Goal: Task Accomplishment & Management: Complete application form

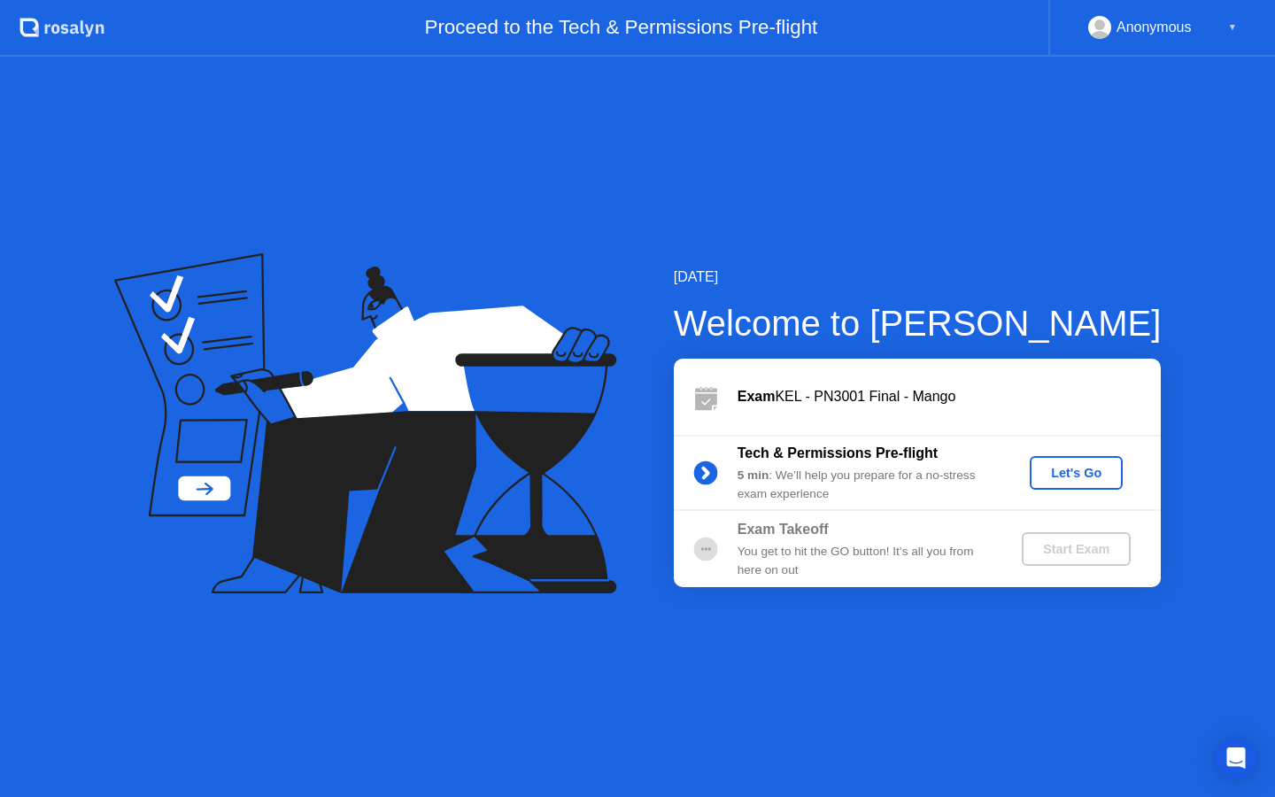
click at [1047, 474] on div "Let's Go" at bounding box center [1076, 473] width 79 height 14
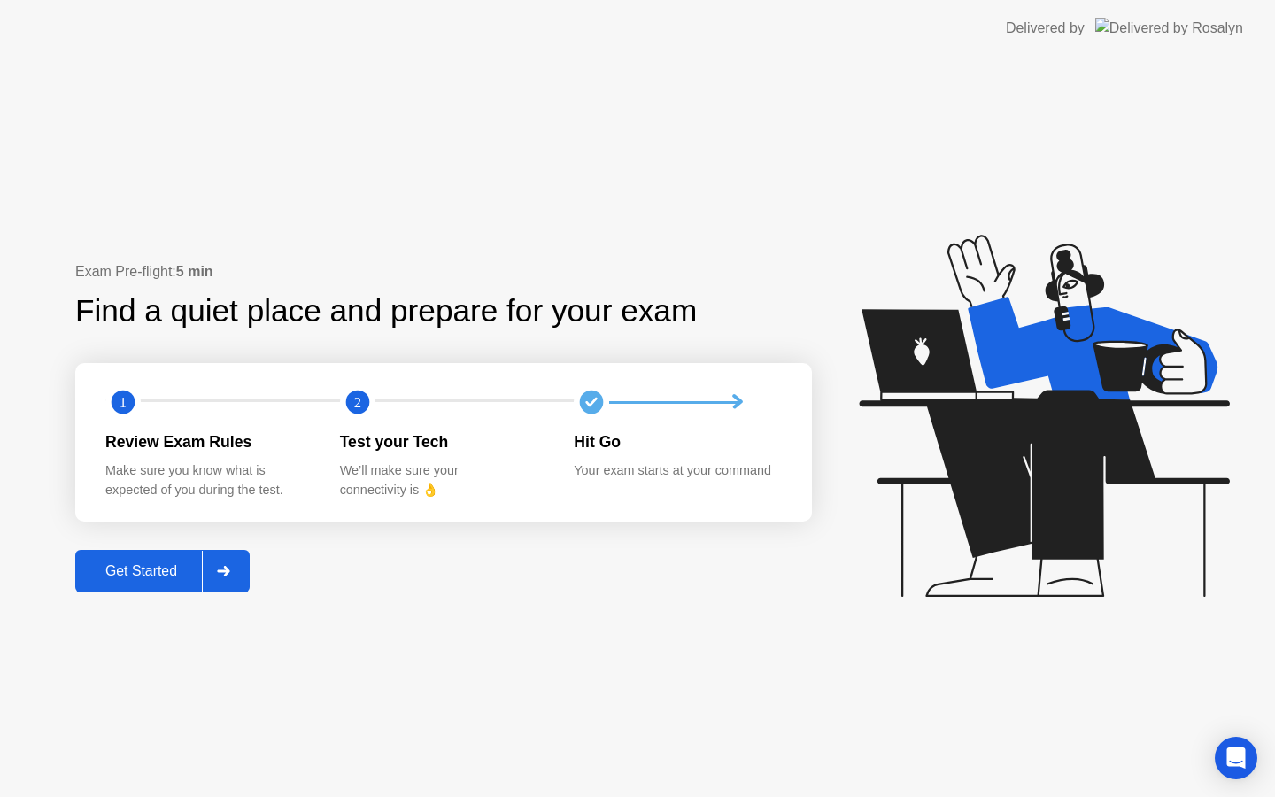
click at [176, 579] on div "Get Started" at bounding box center [141, 571] width 121 height 16
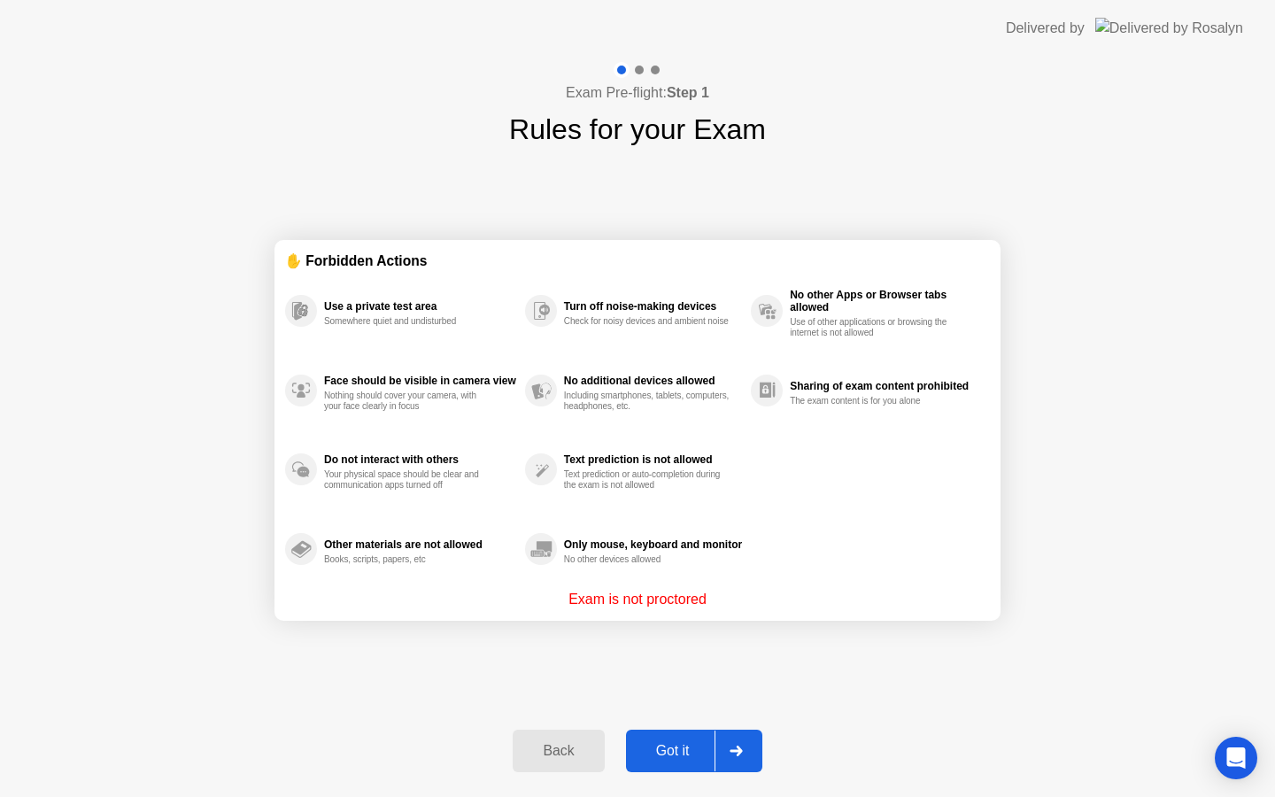
click at [672, 755] on div "Got it" at bounding box center [672, 751] width 83 height 16
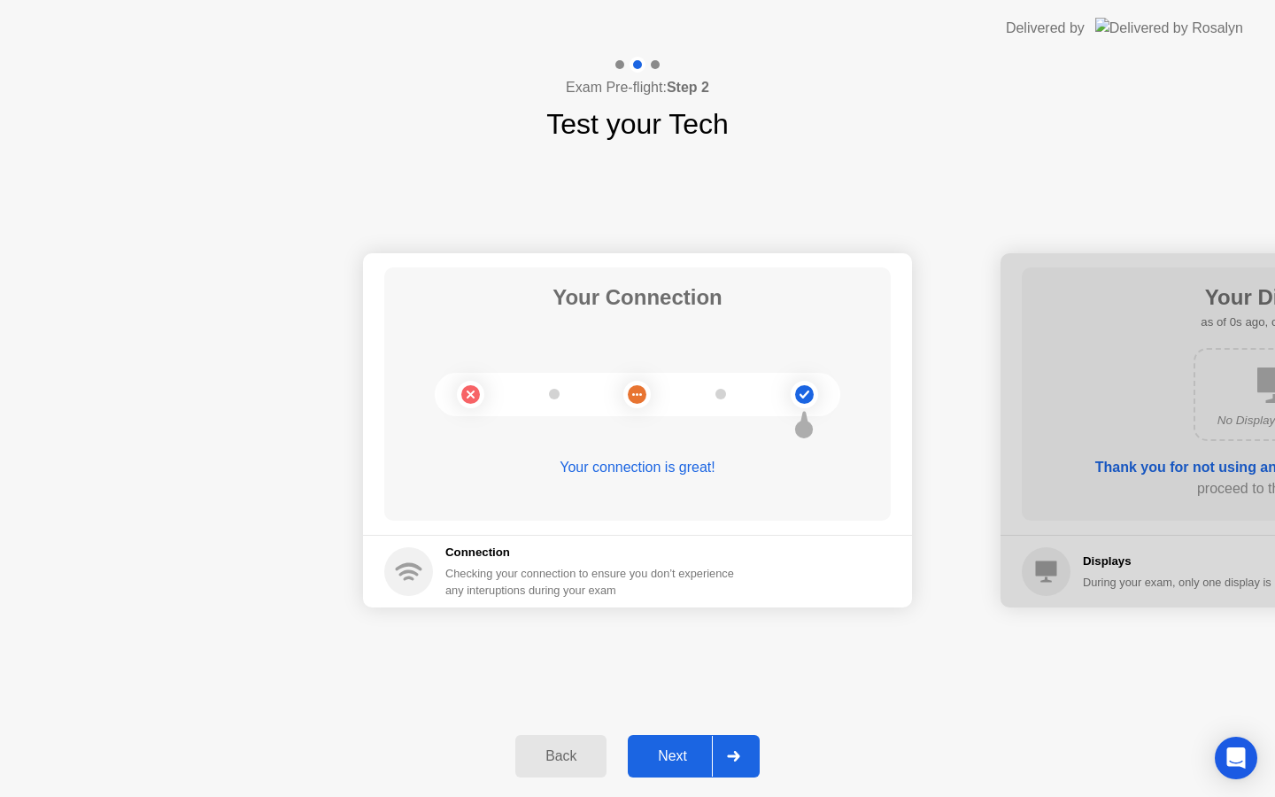
click at [672, 755] on div "Next" at bounding box center [672, 756] width 79 height 16
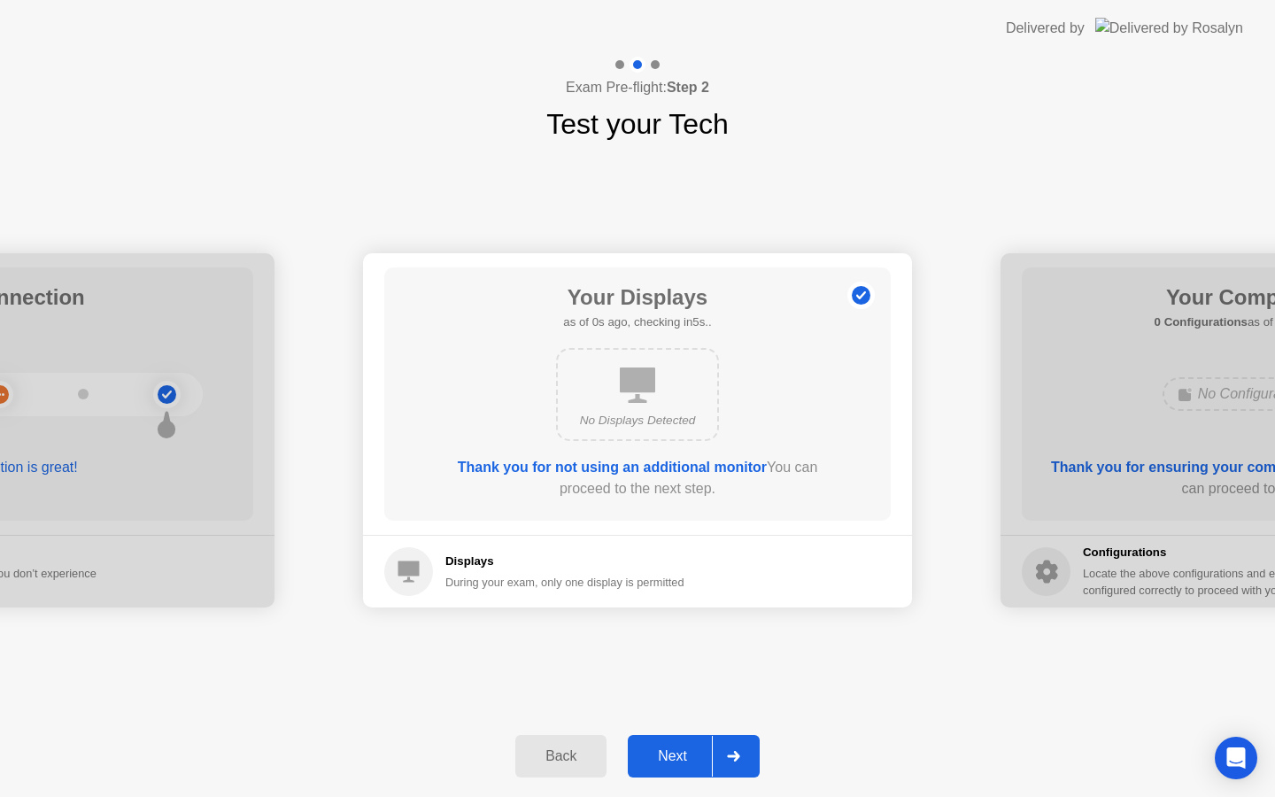
click at [672, 755] on div "Next" at bounding box center [672, 756] width 79 height 16
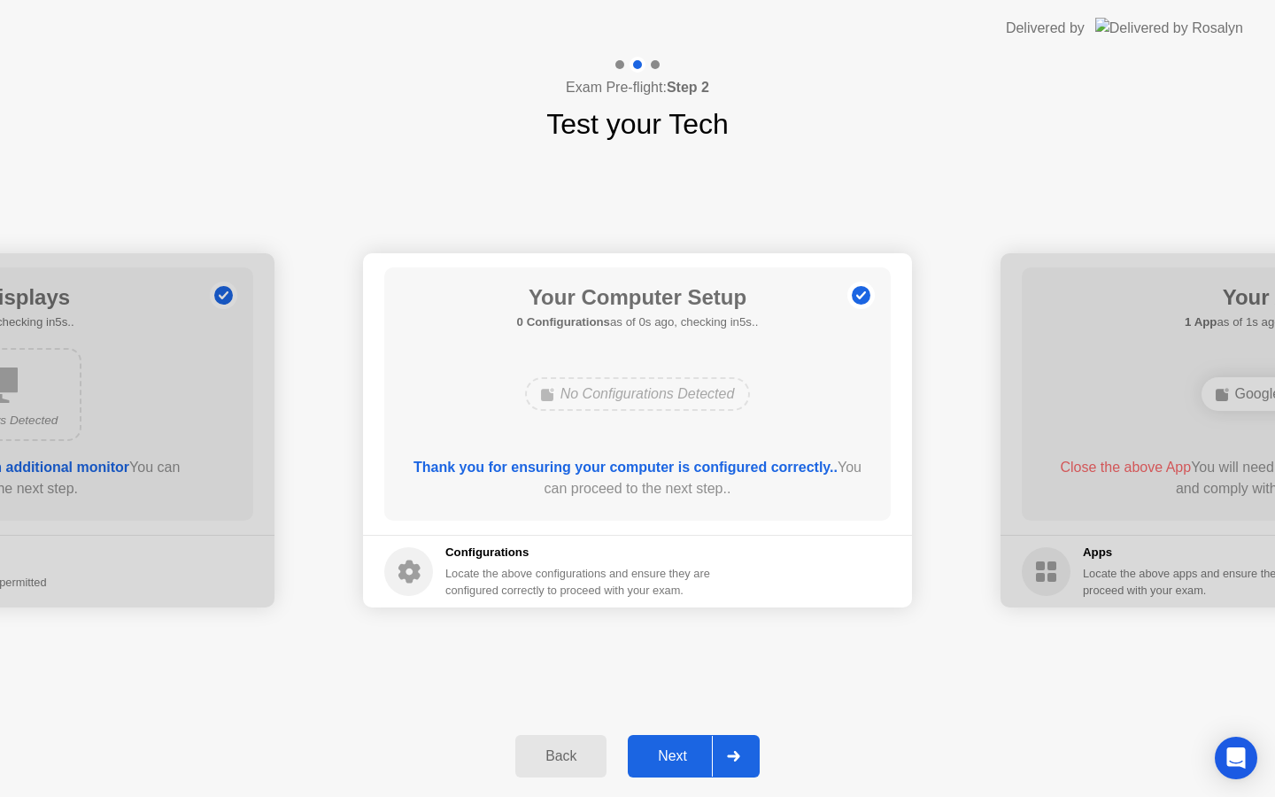
click at [672, 755] on div "Next" at bounding box center [672, 756] width 79 height 16
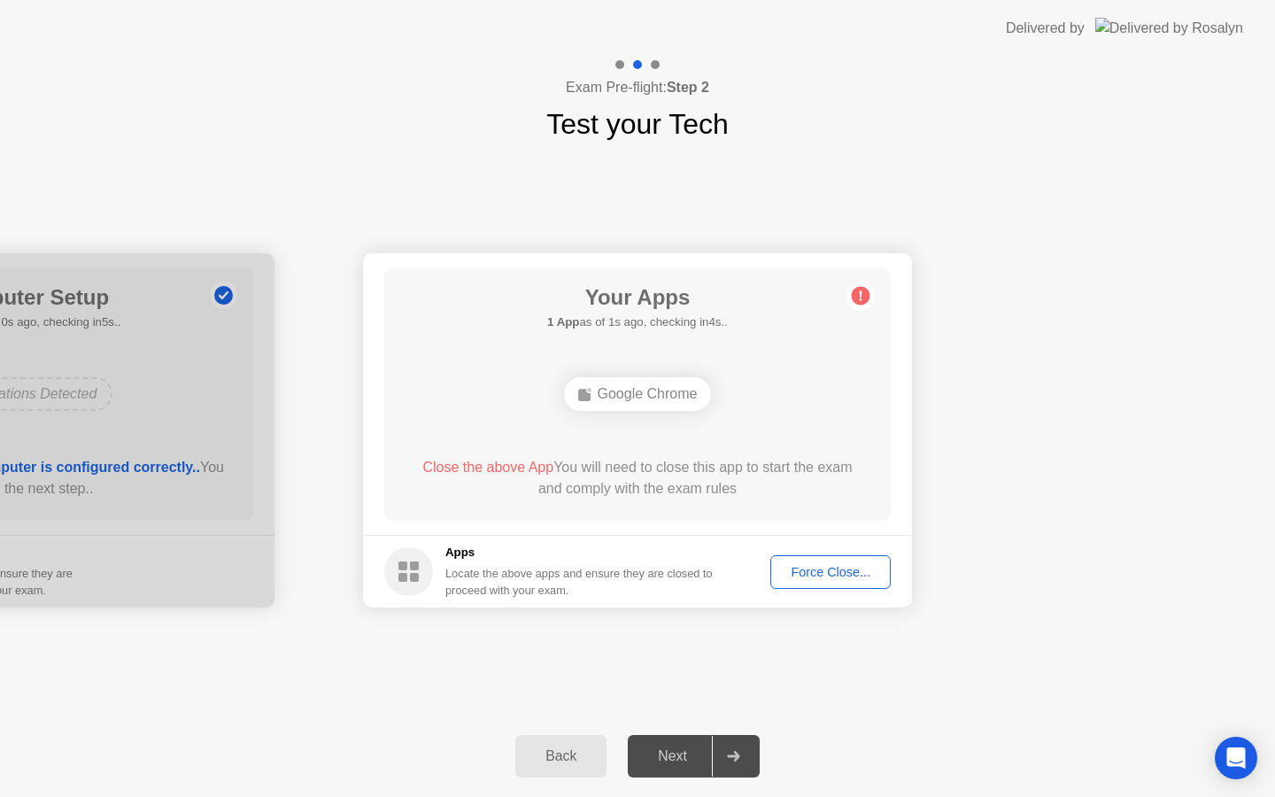
click at [642, 420] on div "Your Apps 1 App as of 1s ago, checking in4s.. Google Chrome Close the above App…" at bounding box center [637, 393] width 506 height 253
click at [683, 406] on div "Google Chrome" at bounding box center [638, 394] width 148 height 34
click at [663, 385] on div "Google Chrome" at bounding box center [638, 394] width 148 height 34
click at [848, 583] on button "Force Close..." at bounding box center [830, 572] width 120 height 34
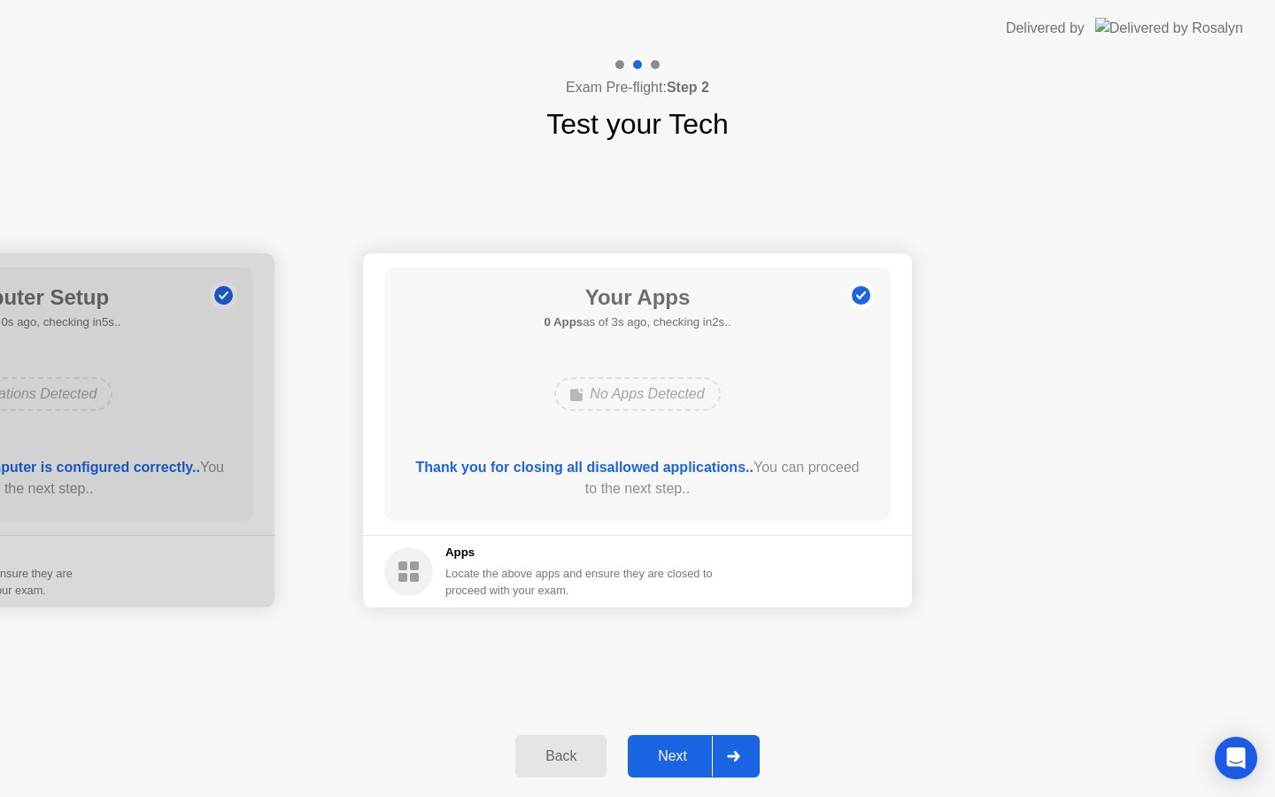
click at [740, 777] on div "Back Next" at bounding box center [637, 755] width 1275 height 81
click at [740, 759] on icon at bounding box center [733, 756] width 13 height 11
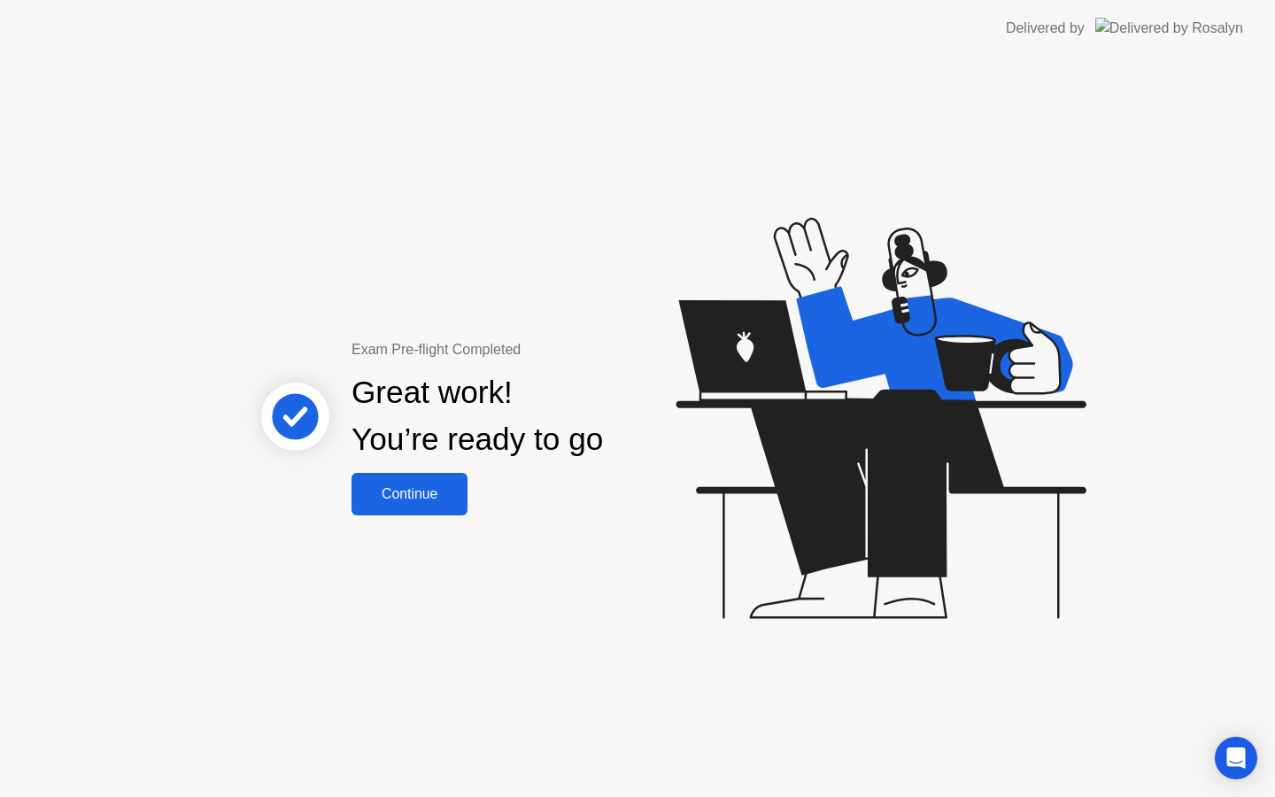
click at [707, 758] on div "Exam Pre-flight Completed Great work! You’re ready to go Continue" at bounding box center [637, 427] width 1275 height 740
click at [455, 501] on div "Continue" at bounding box center [409, 494] width 105 height 16
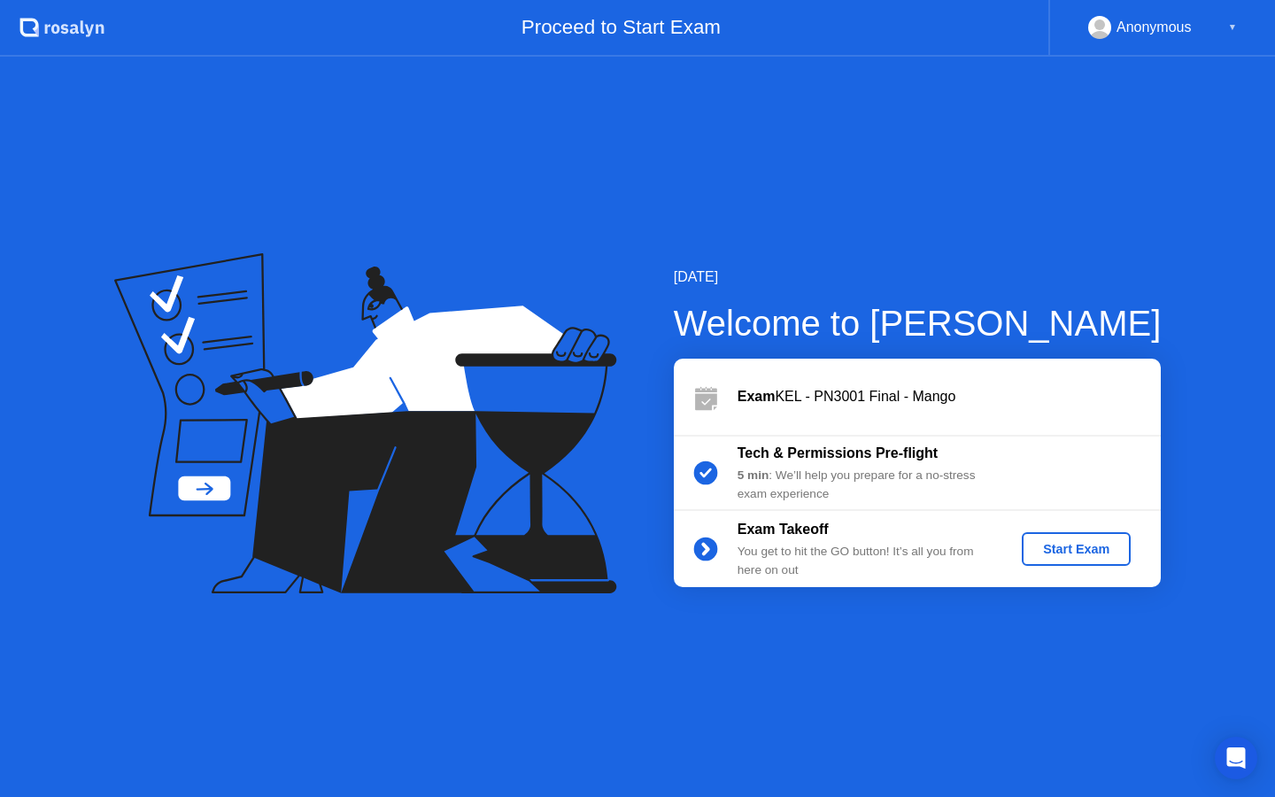
click at [1083, 561] on button "Start Exam" at bounding box center [1076, 549] width 109 height 34
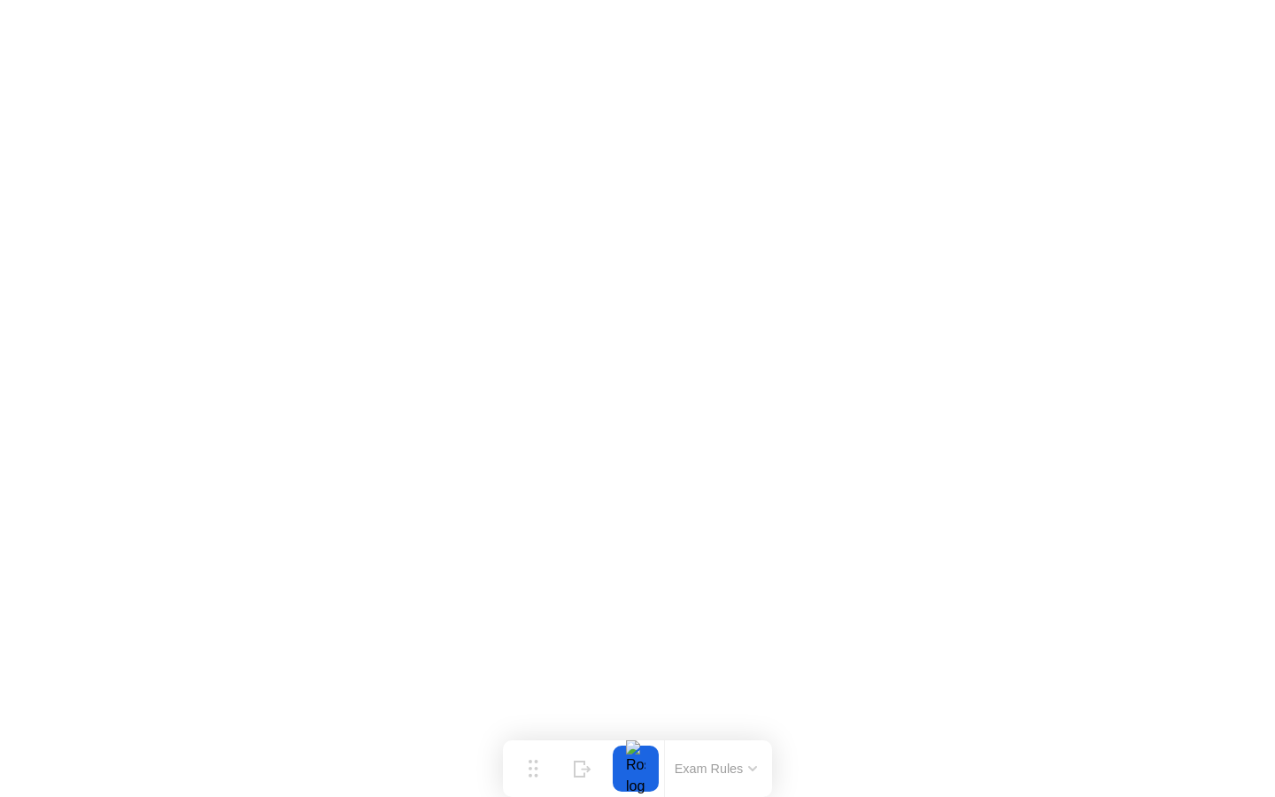
click at [750, 774] on button "Exam Rules" at bounding box center [716, 768] width 94 height 16
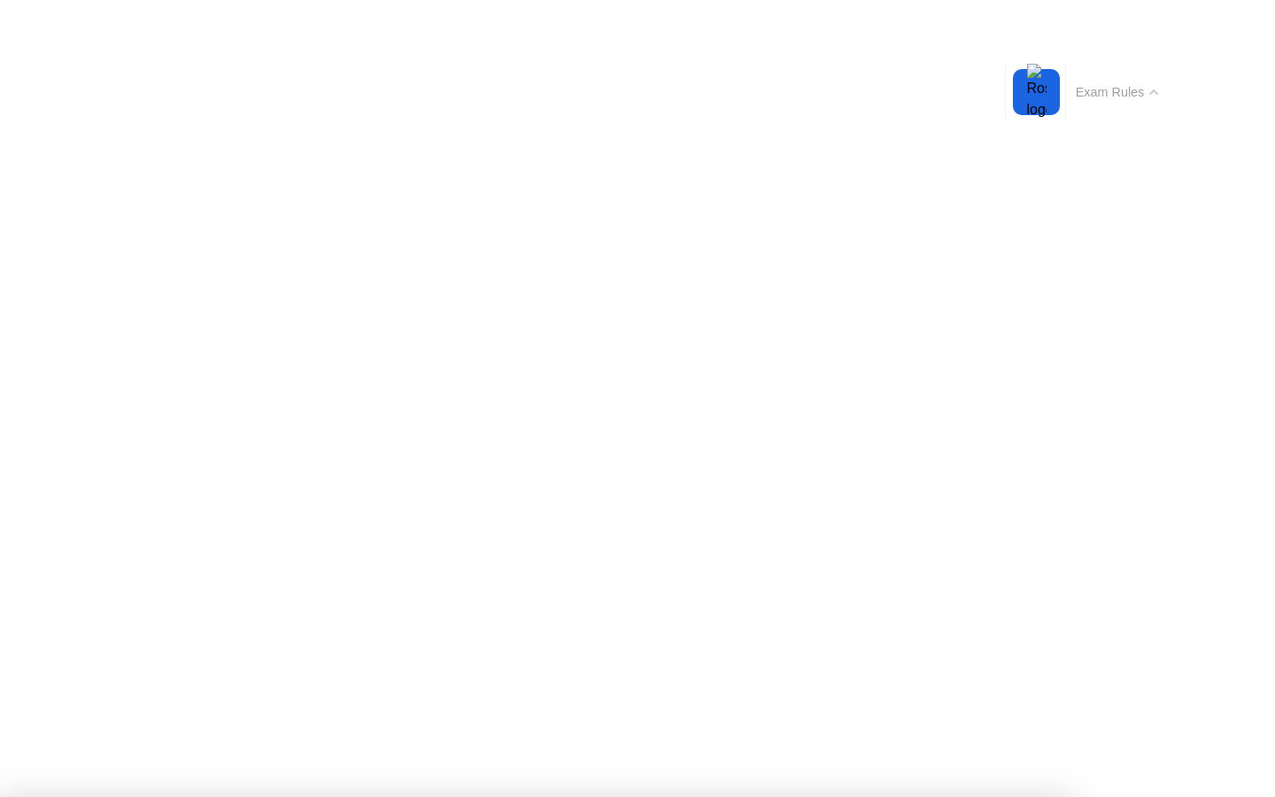
click at [1149, 85] on button "Exam Rules" at bounding box center [1117, 92] width 94 height 16
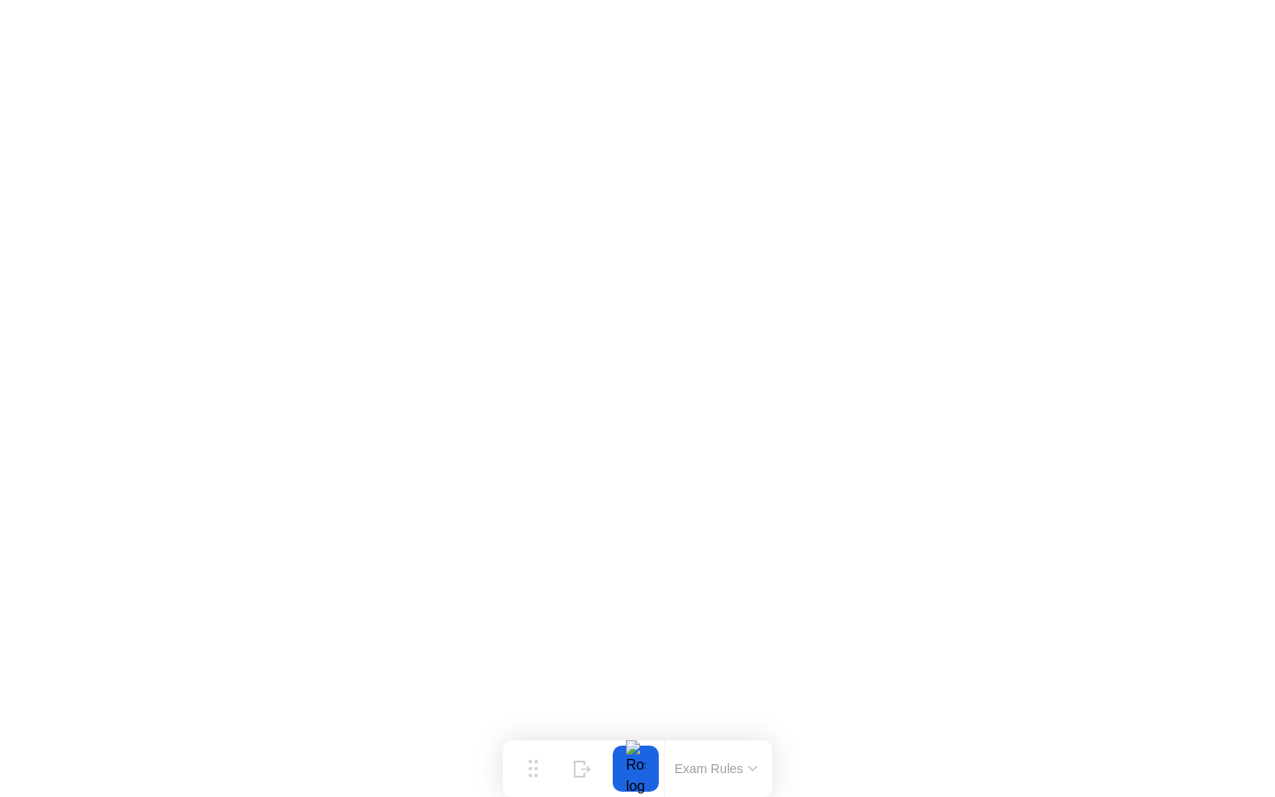
click at [743, 767] on button "Exam Rules" at bounding box center [716, 768] width 94 height 16
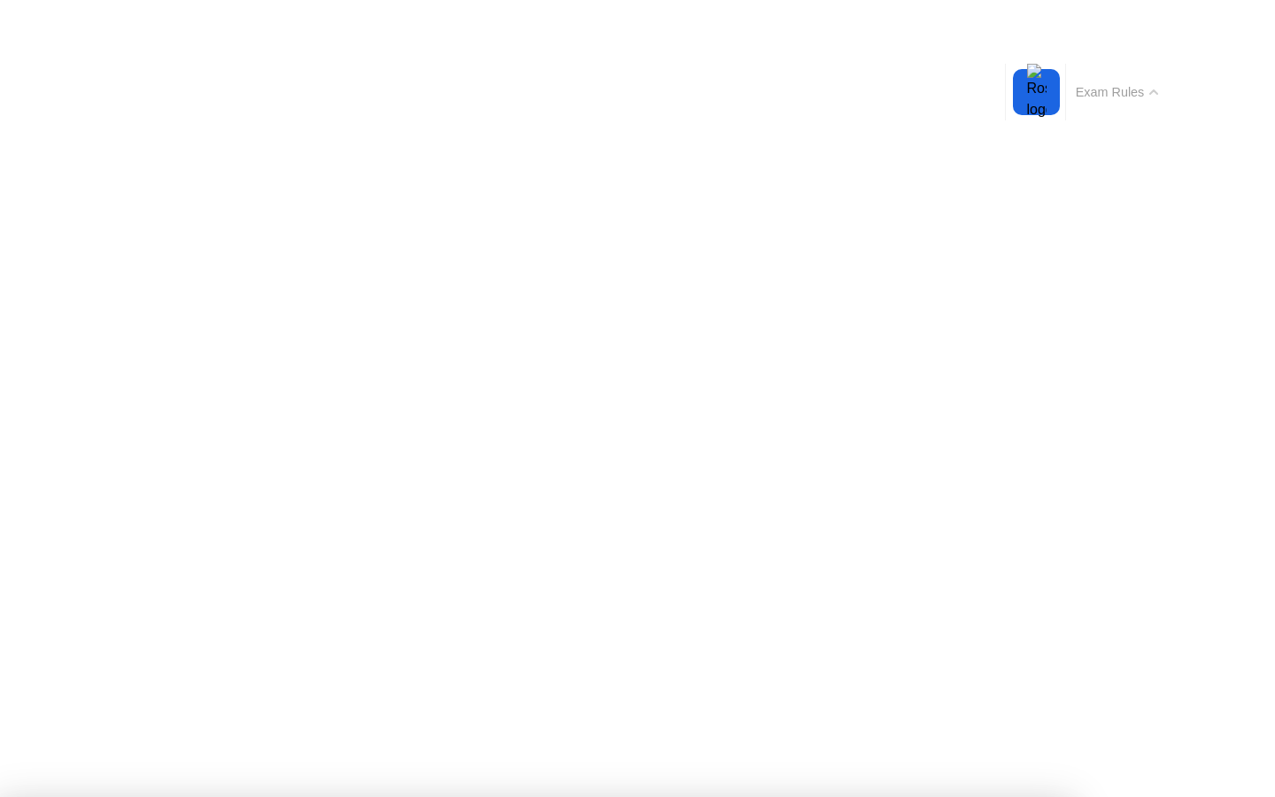
click at [1106, 87] on button "Exam Rules" at bounding box center [1117, 92] width 94 height 16
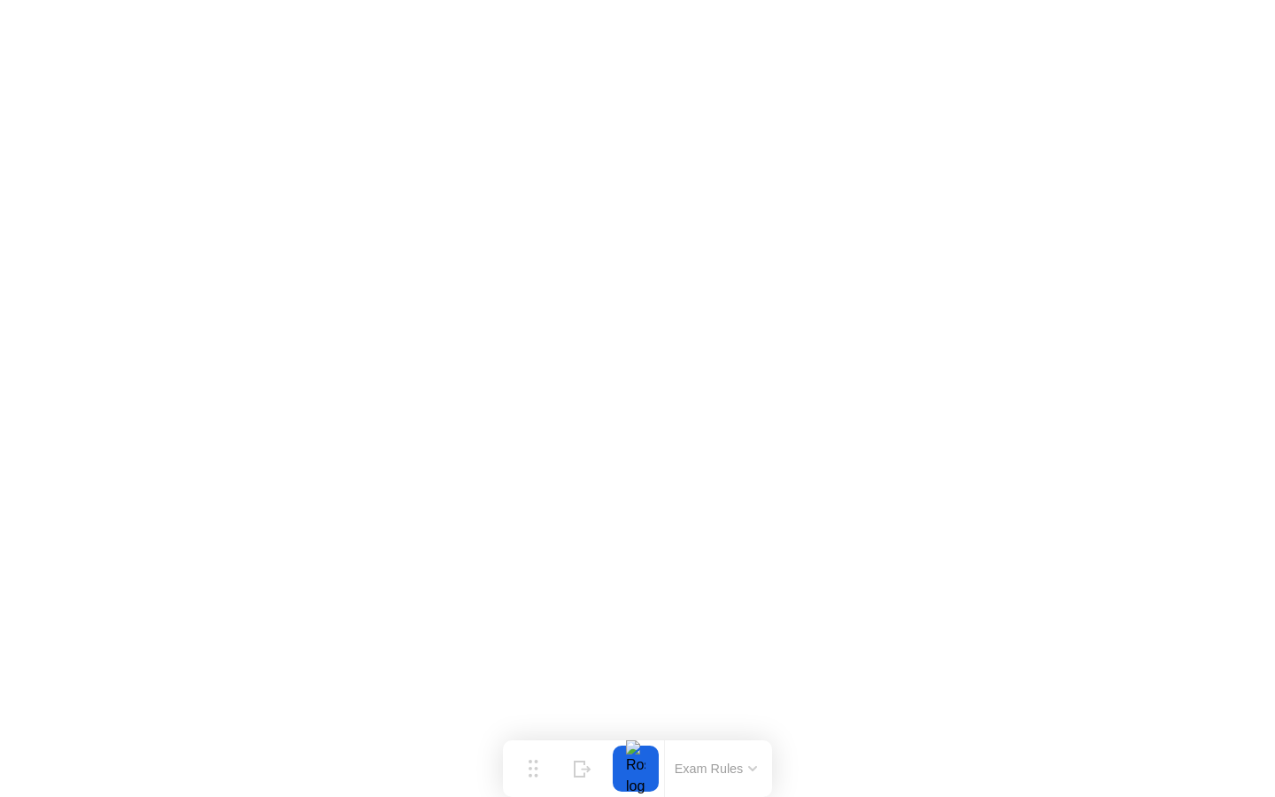
click at [734, 756] on div "Exam Rules" at bounding box center [715, 768] width 103 height 57
click at [741, 769] on button "Exam Rules" at bounding box center [716, 768] width 94 height 16
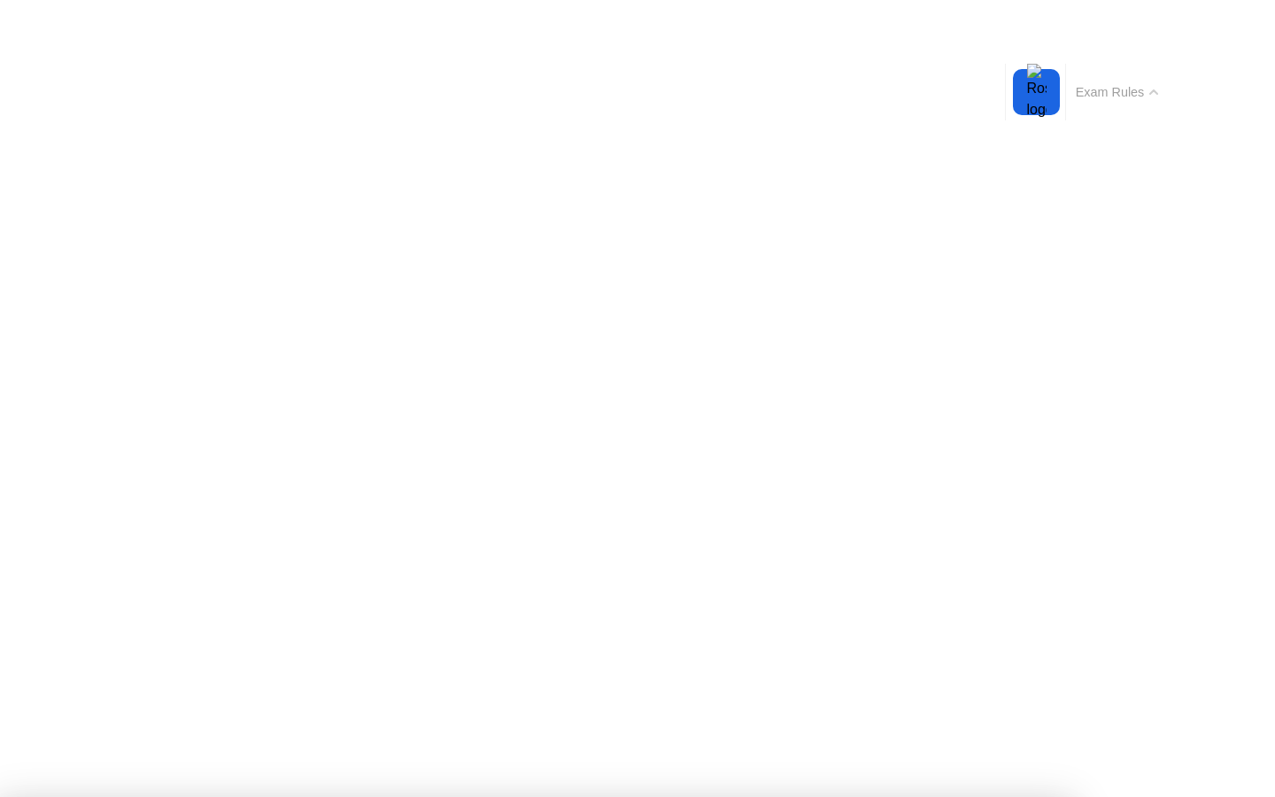
click at [1157, 97] on button "Exam Rules" at bounding box center [1117, 92] width 94 height 16
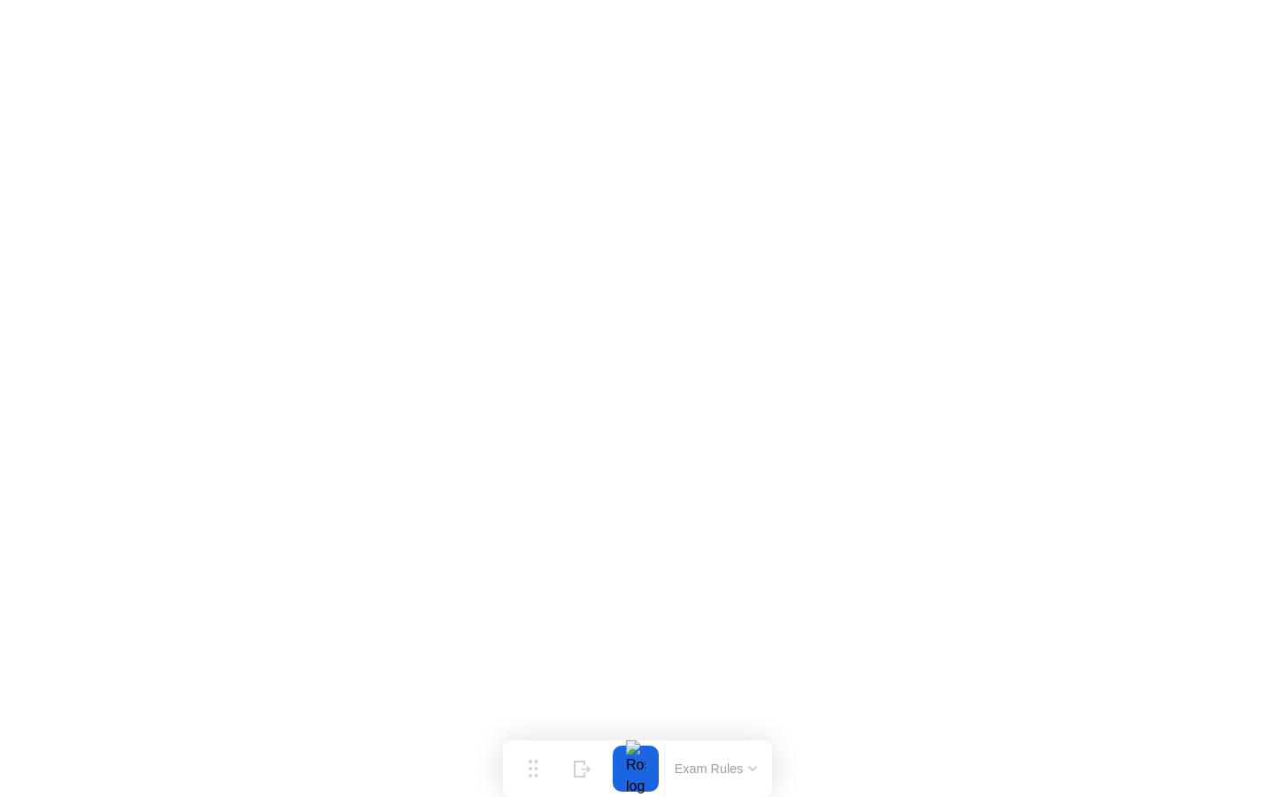
click at [744, 781] on div "Exam Rules" at bounding box center [715, 768] width 103 height 57
click at [747, 770] on button "Exam Rules" at bounding box center [716, 768] width 94 height 16
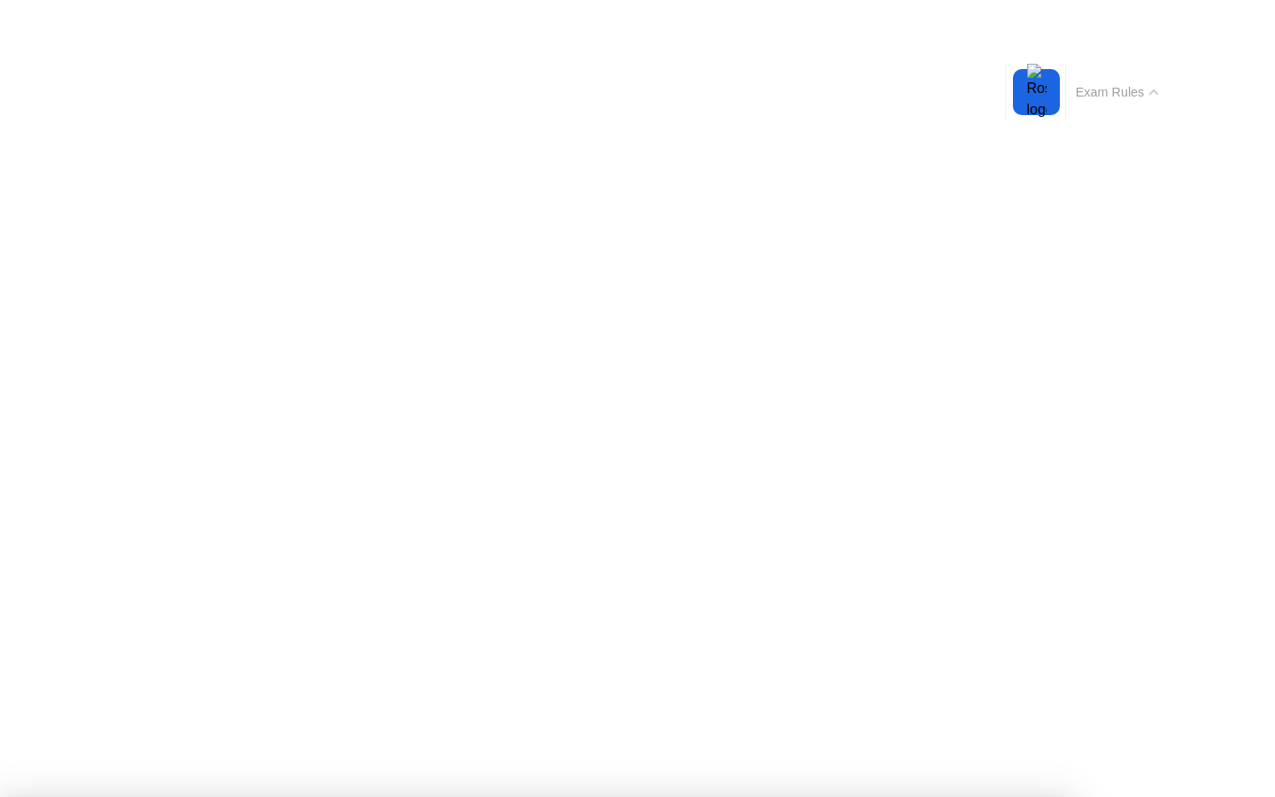
click at [1152, 92] on icon at bounding box center [1153, 92] width 7 height 4
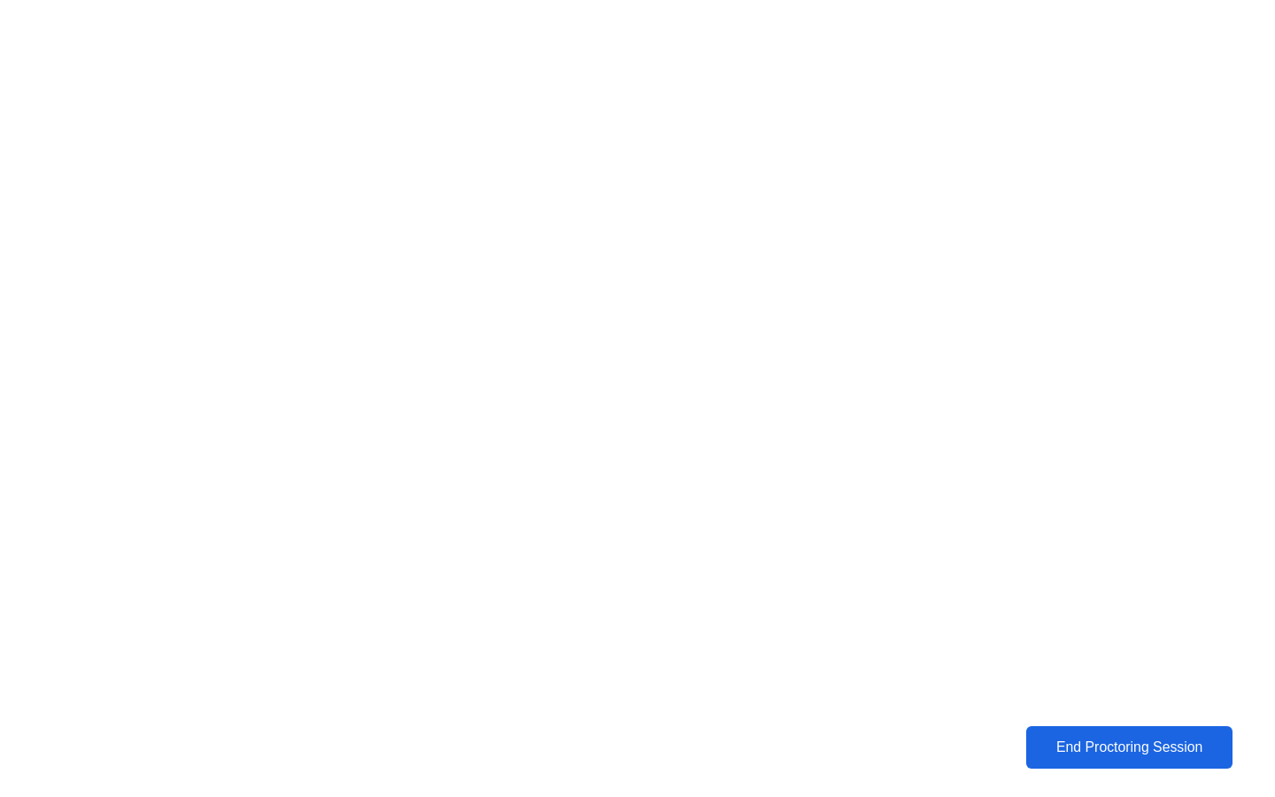
click at [1085, 748] on div "End Proctoring Session" at bounding box center [1129, 747] width 197 height 16
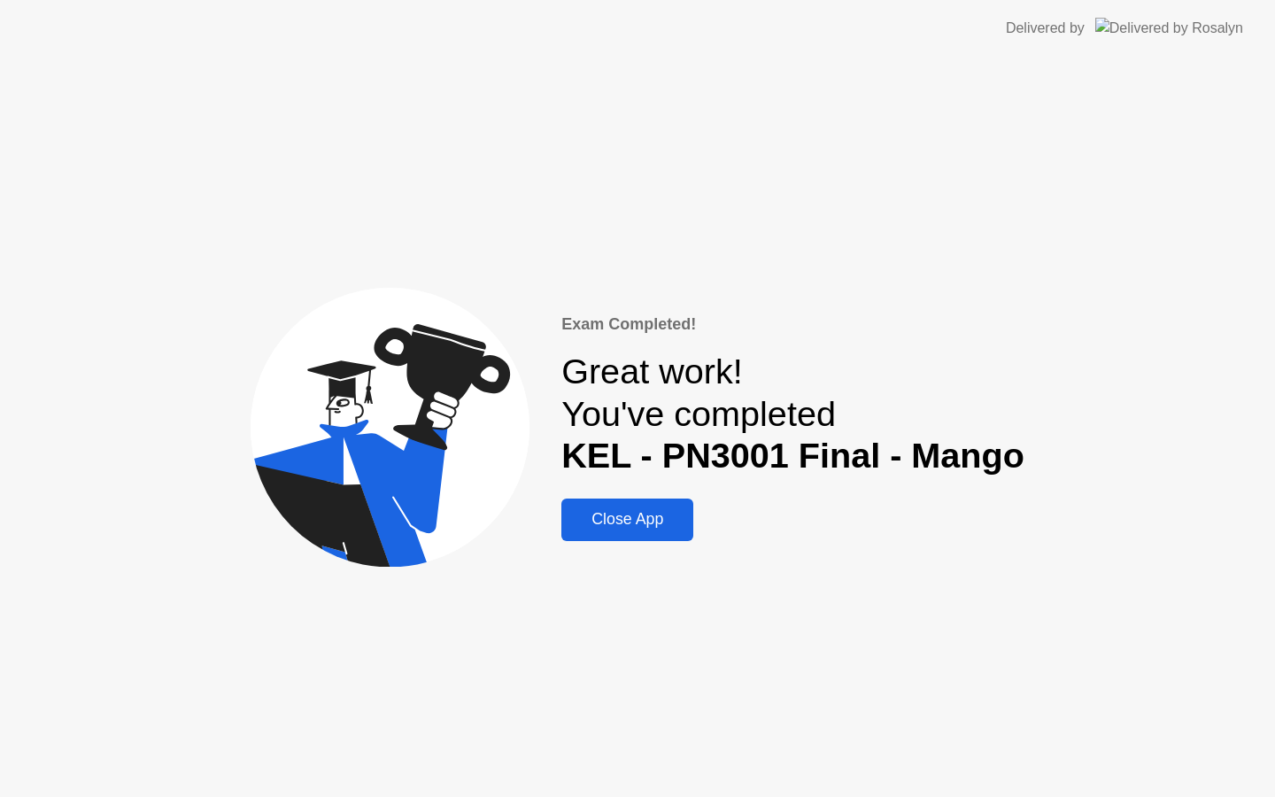
click at [605, 520] on div "Close App" at bounding box center [627, 519] width 121 height 19
